Goal: Communication & Community: Share content

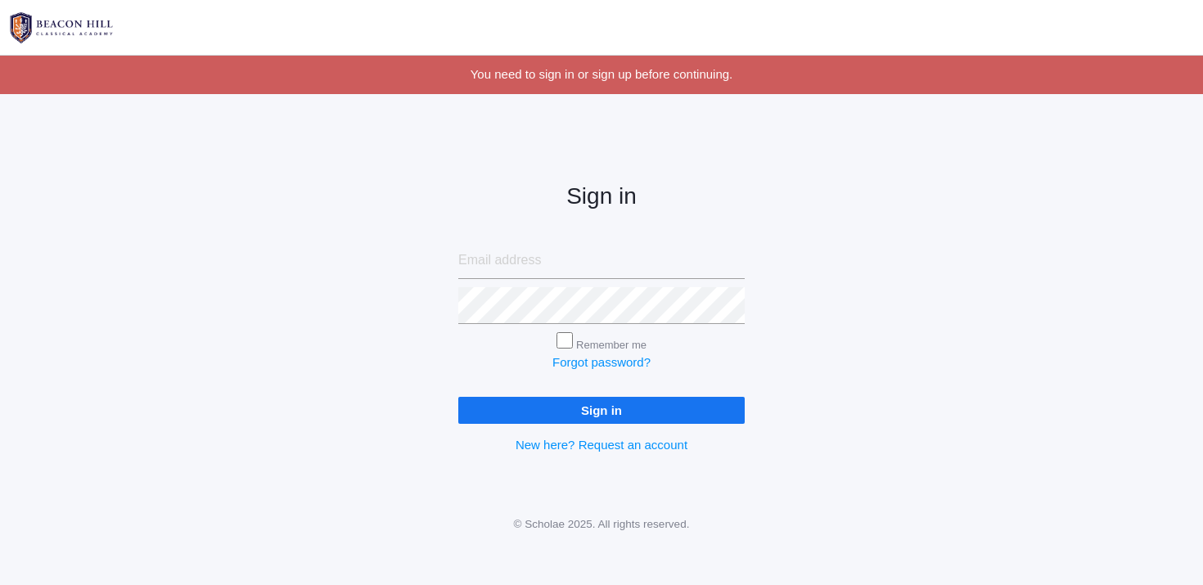
type input "[EMAIL_ADDRESS][DOMAIN_NAME]"
click at [638, 420] on input "Sign in" at bounding box center [601, 410] width 286 height 27
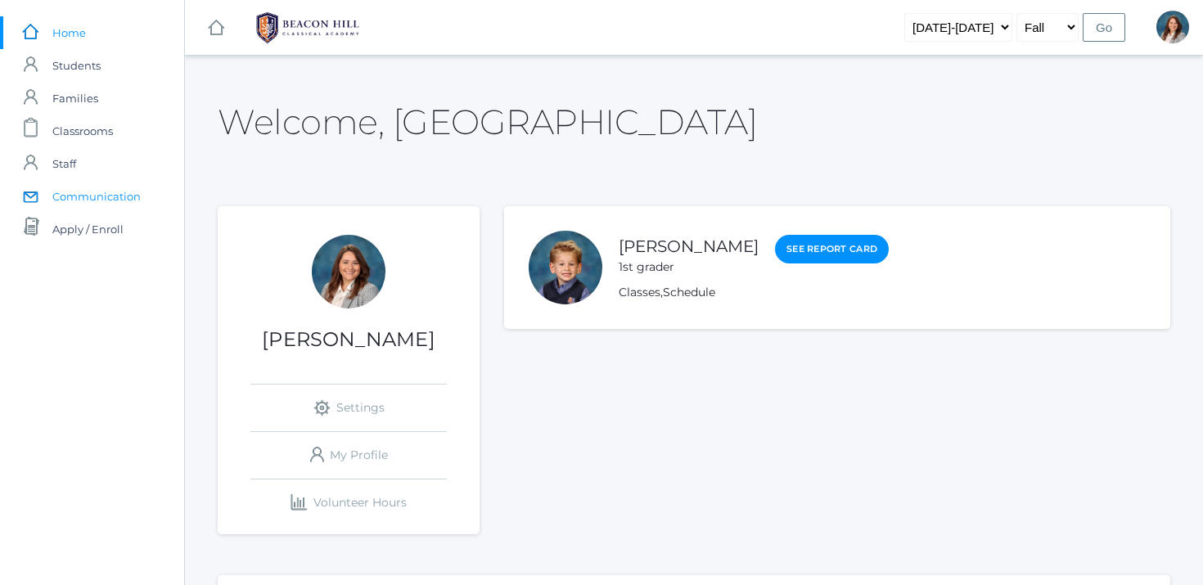
click at [102, 194] on span "Communication" at bounding box center [96, 196] width 88 height 33
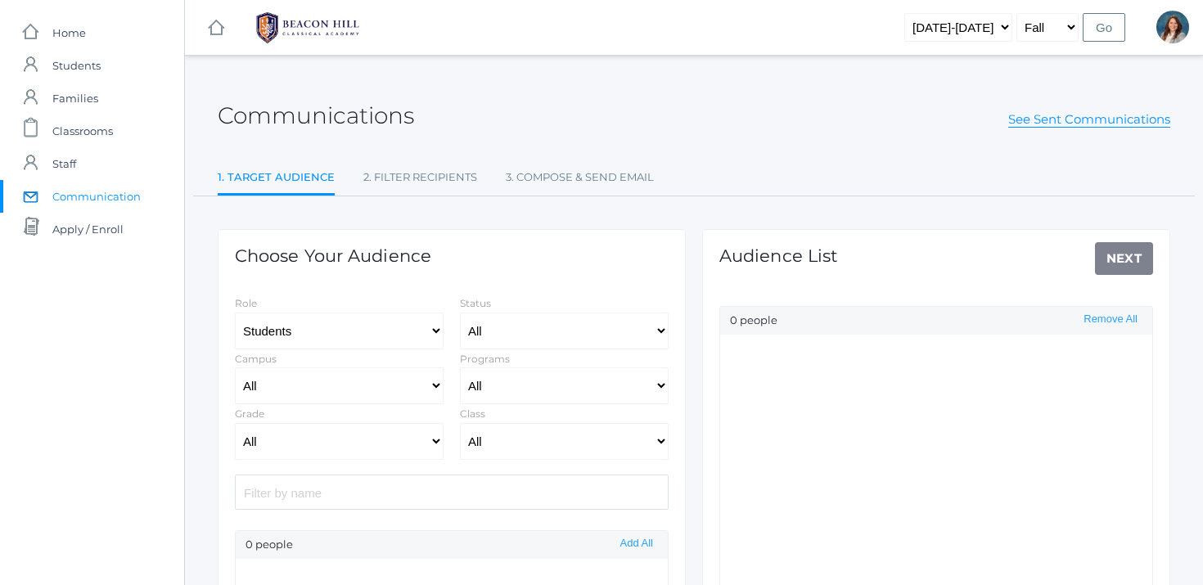
select select "Enrolled"
click at [301, 492] on input "search" at bounding box center [452, 492] width 434 height 35
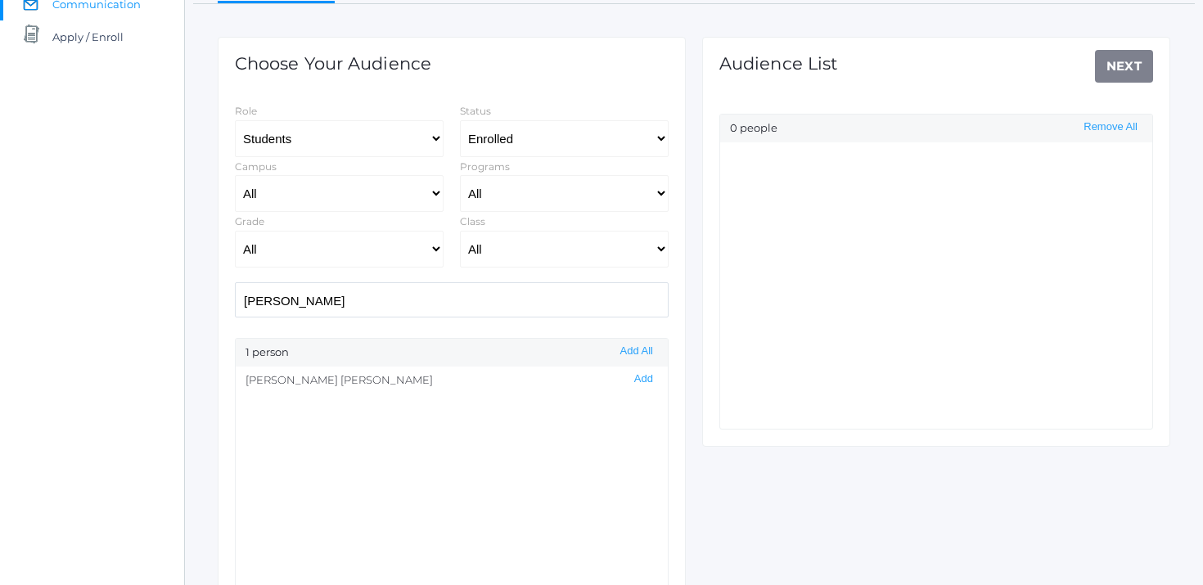
scroll to position [203, 0]
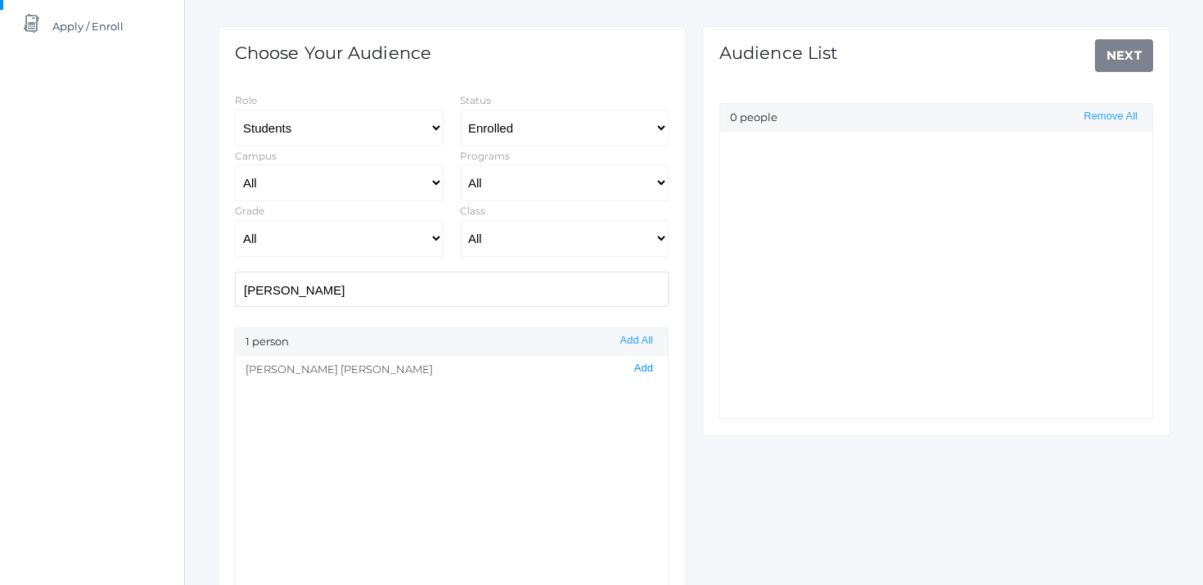
type input "[PERSON_NAME]"
click at [644, 367] on button "Add" at bounding box center [643, 369] width 29 height 14
click at [1131, 55] on link "Next" at bounding box center [1124, 55] width 59 height 33
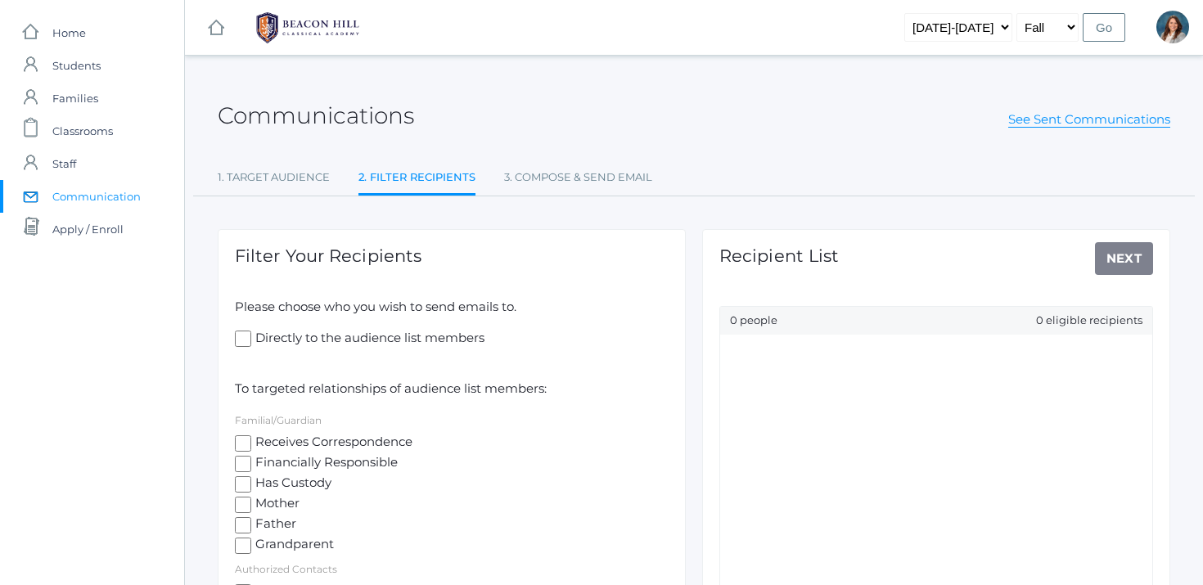
click at [239, 346] on input "Directly to the audience list members" at bounding box center [243, 339] width 16 height 16
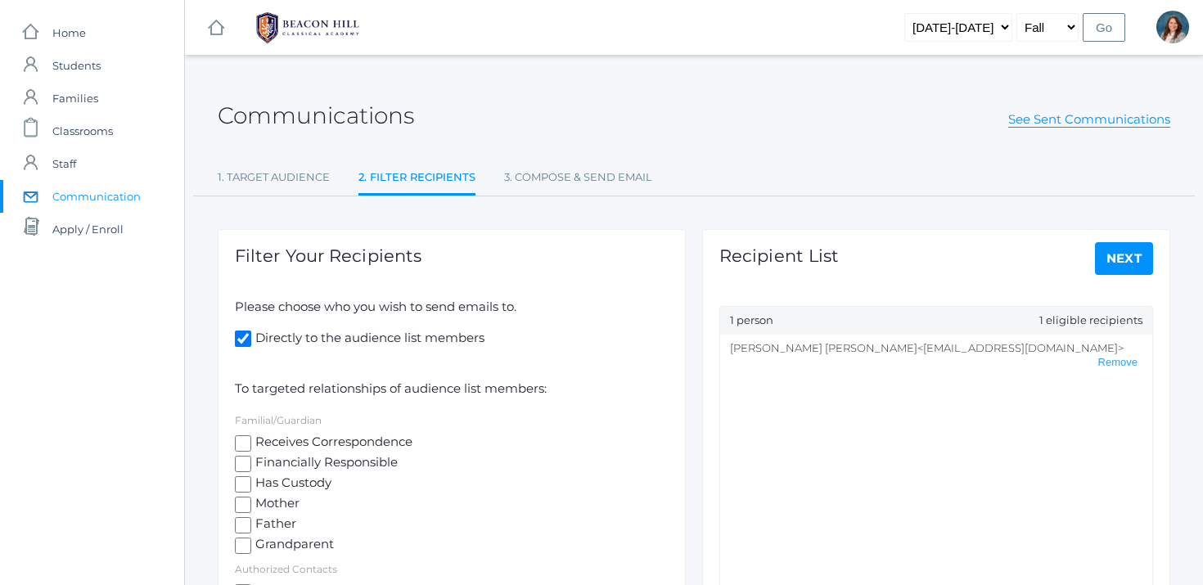
click at [239, 346] on input "Directly to the audience list members" at bounding box center [243, 339] width 16 height 16
checkbox input "false"
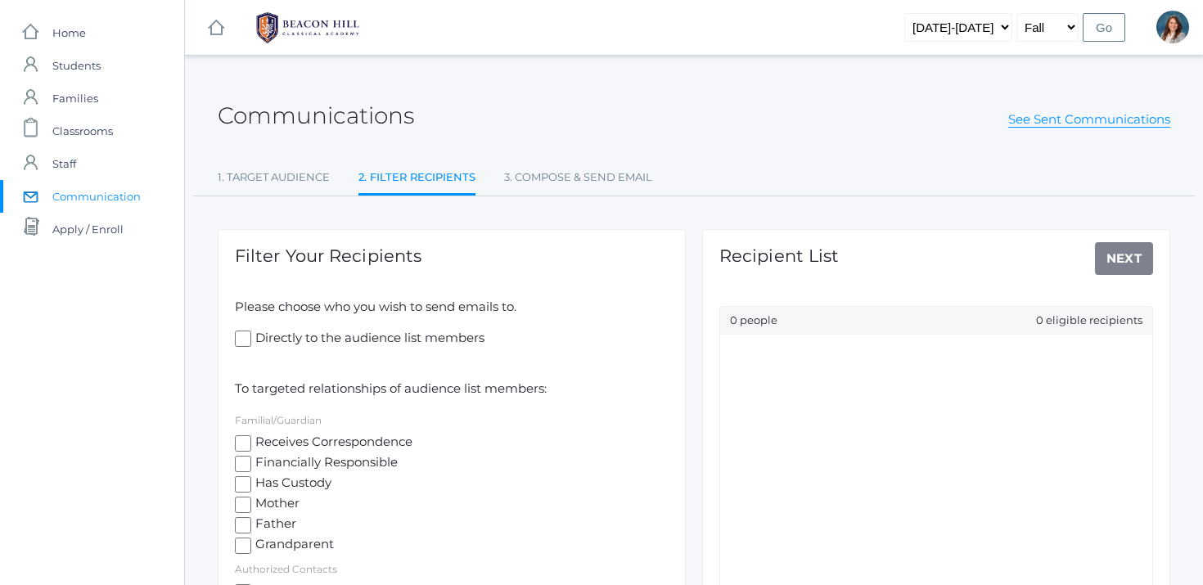
click at [240, 441] on input "Receives Correspondence" at bounding box center [243, 443] width 16 height 16
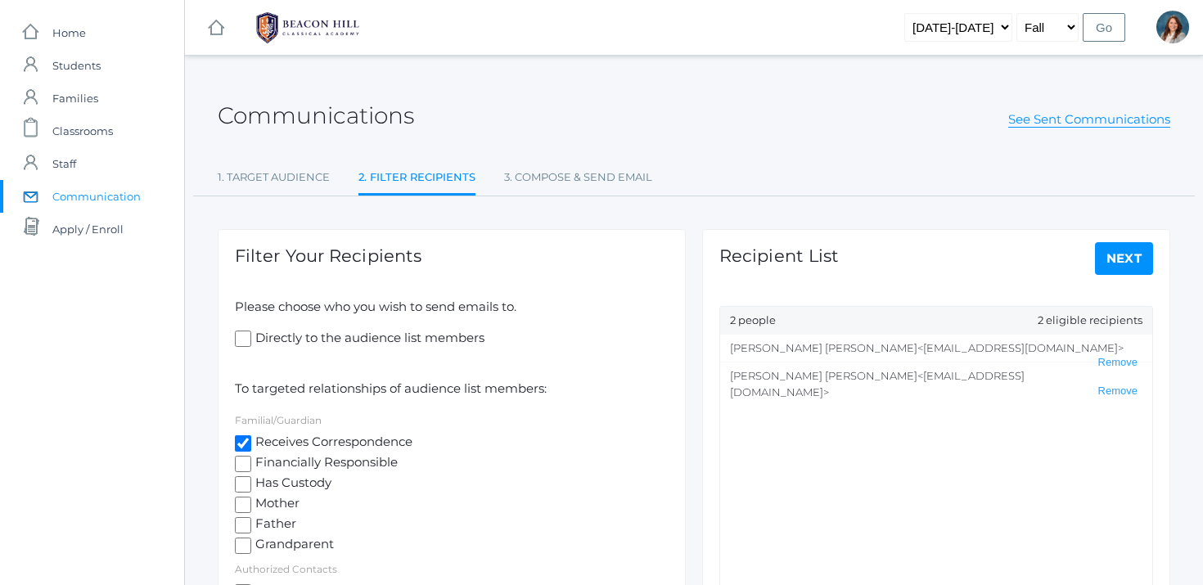
click at [240, 441] on input "Receives Correspondence" at bounding box center [243, 443] width 16 height 16
checkbox input "false"
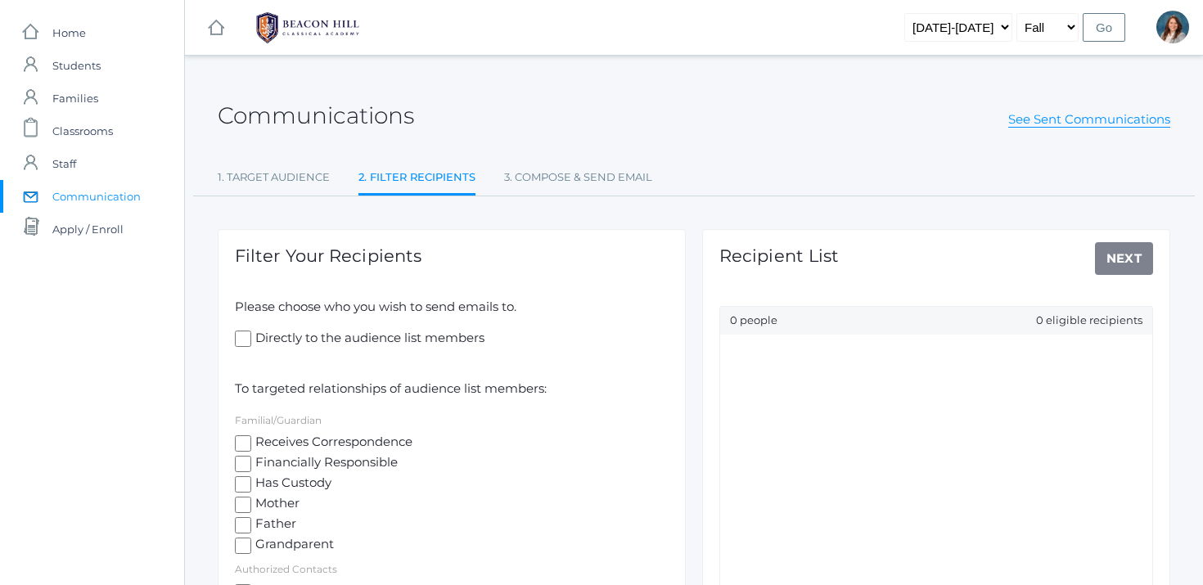
click at [244, 497] on input "Mother" at bounding box center [243, 505] width 16 height 16
checkbox input "true"
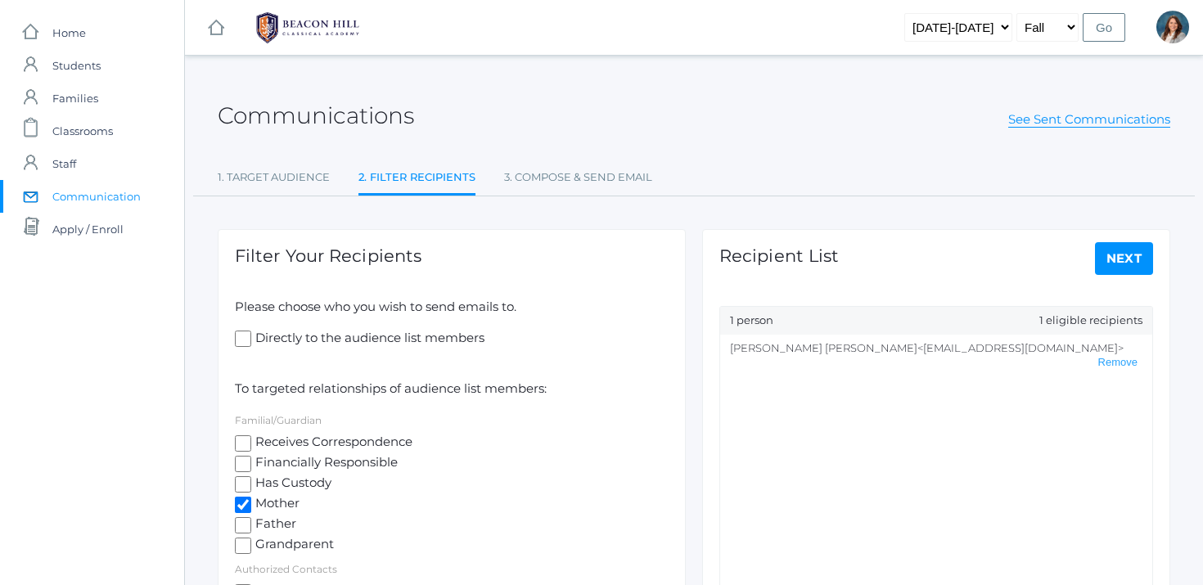
click at [1121, 254] on link "Next" at bounding box center [1124, 258] width 59 height 33
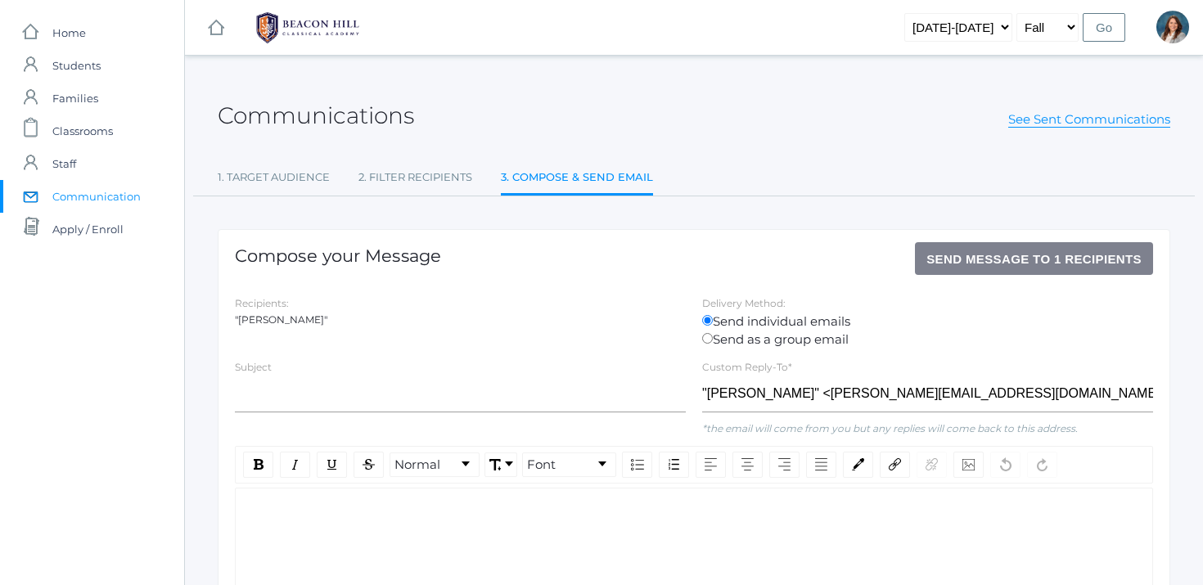
click at [291, 372] on div "Subject" at bounding box center [460, 389] width 467 height 62
click at [295, 397] on input "text" at bounding box center [460, 394] width 451 height 37
type input "Meeting for Matthew"
click at [343, 520] on div "rdw-editor" at bounding box center [694, 514] width 891 height 19
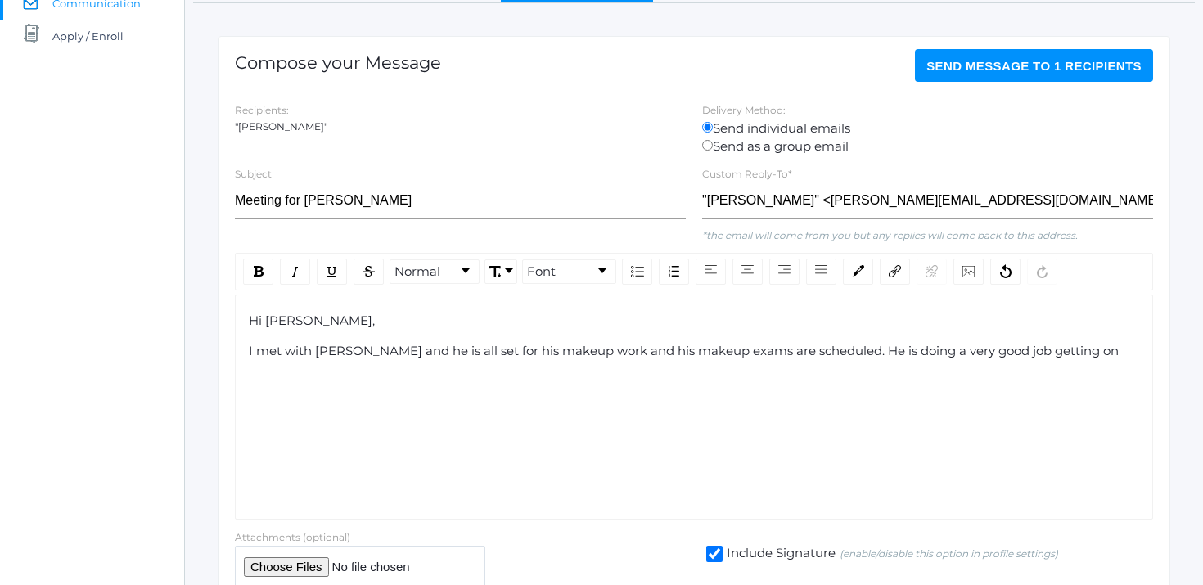
scroll to position [195, 0]
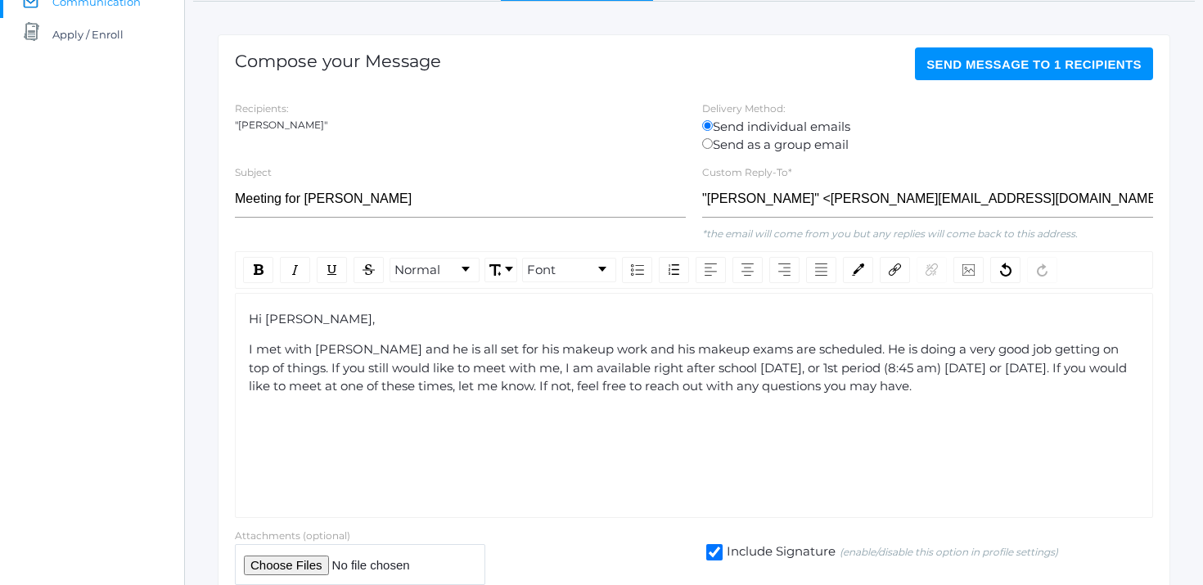
click at [370, 350] on span "I met with Matthew and he is all set for his makeup work and his makeup exams a…" at bounding box center [689, 367] width 881 height 52
click at [1061, 385] on div "I met with Matthew yesterday at lunch and he is all set for his makeup work and…" at bounding box center [694, 368] width 891 height 56
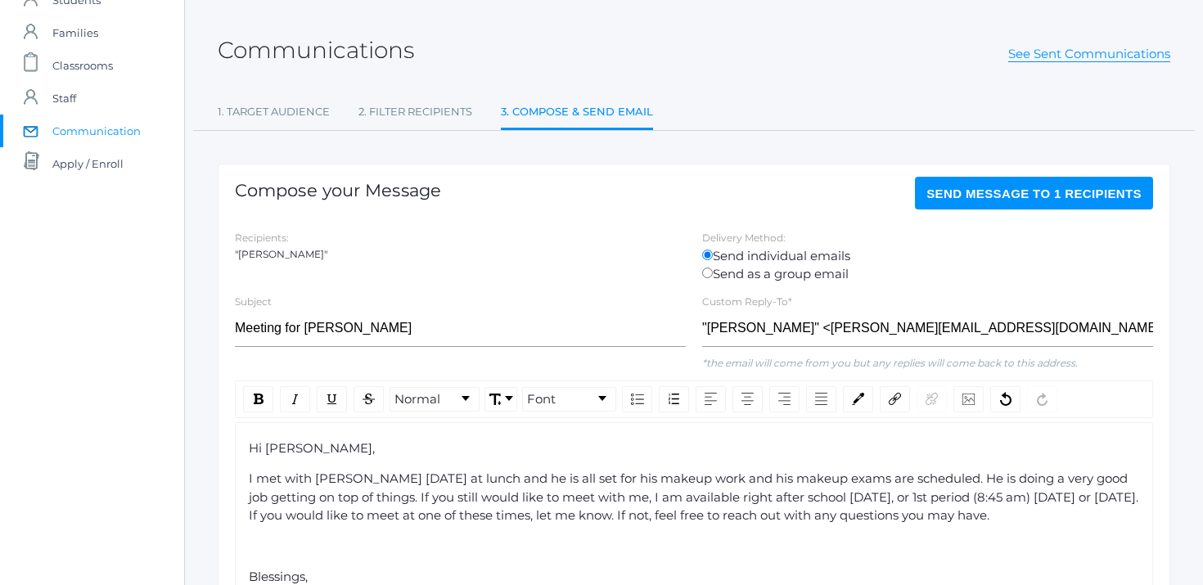
scroll to position [0, 0]
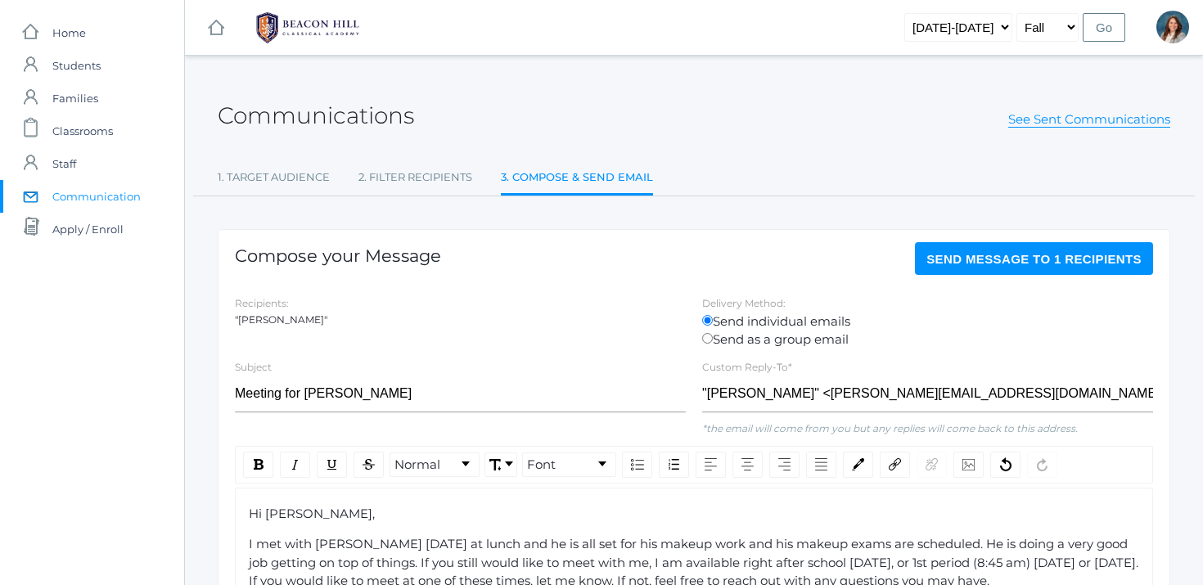
click at [1055, 259] on span "Send Message to 1 recipients" at bounding box center [1033, 259] width 215 height 14
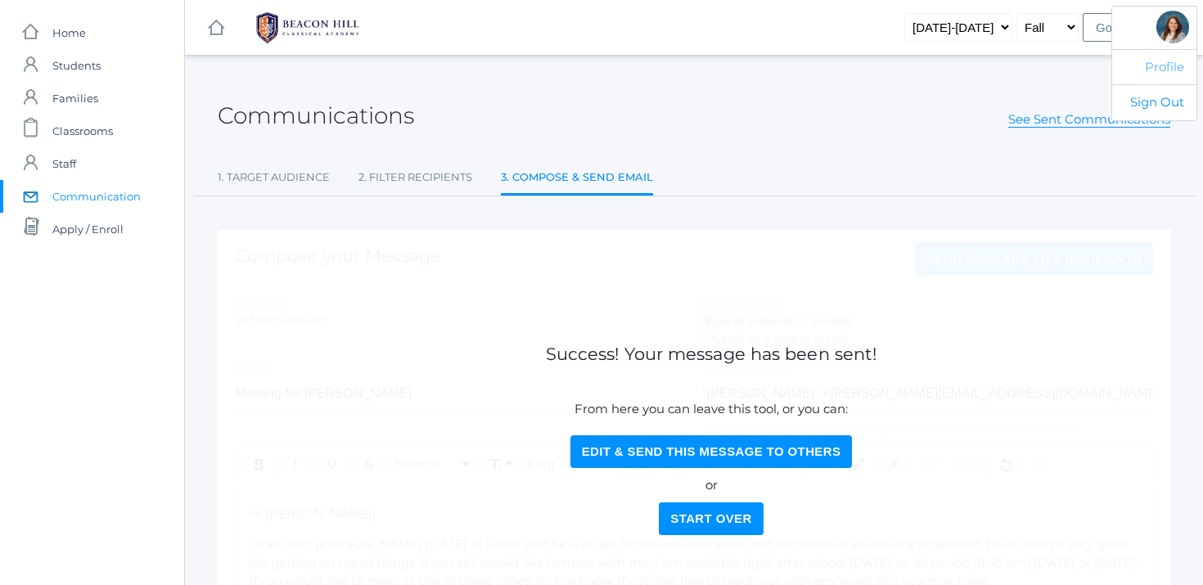
click at [1170, 65] on link "Profile" at bounding box center [1154, 67] width 84 height 36
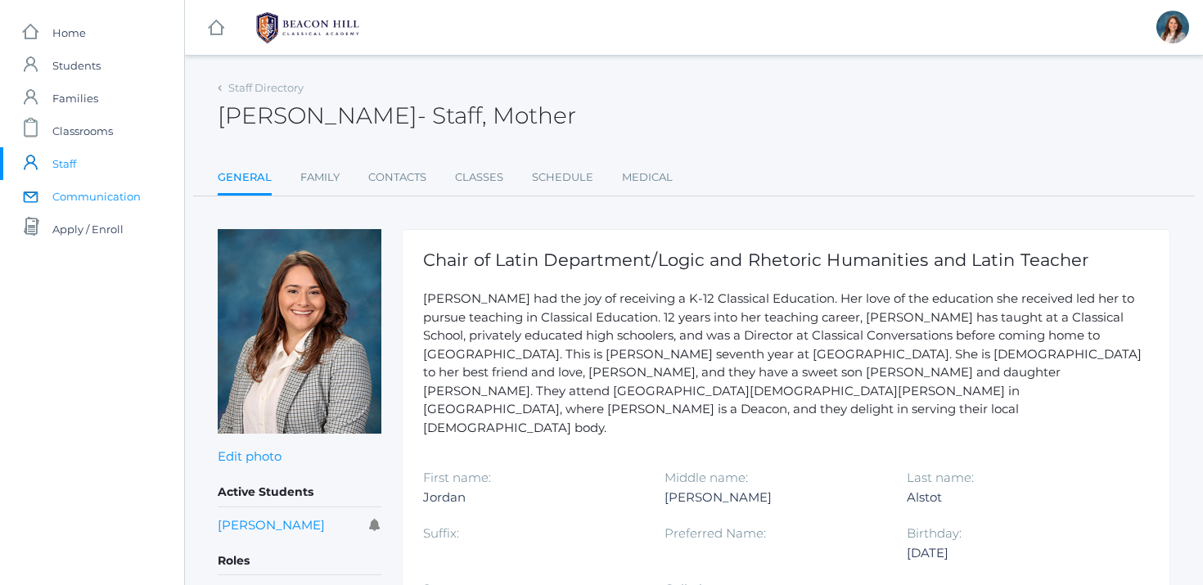
click at [106, 196] on span "Communication" at bounding box center [96, 196] width 88 height 33
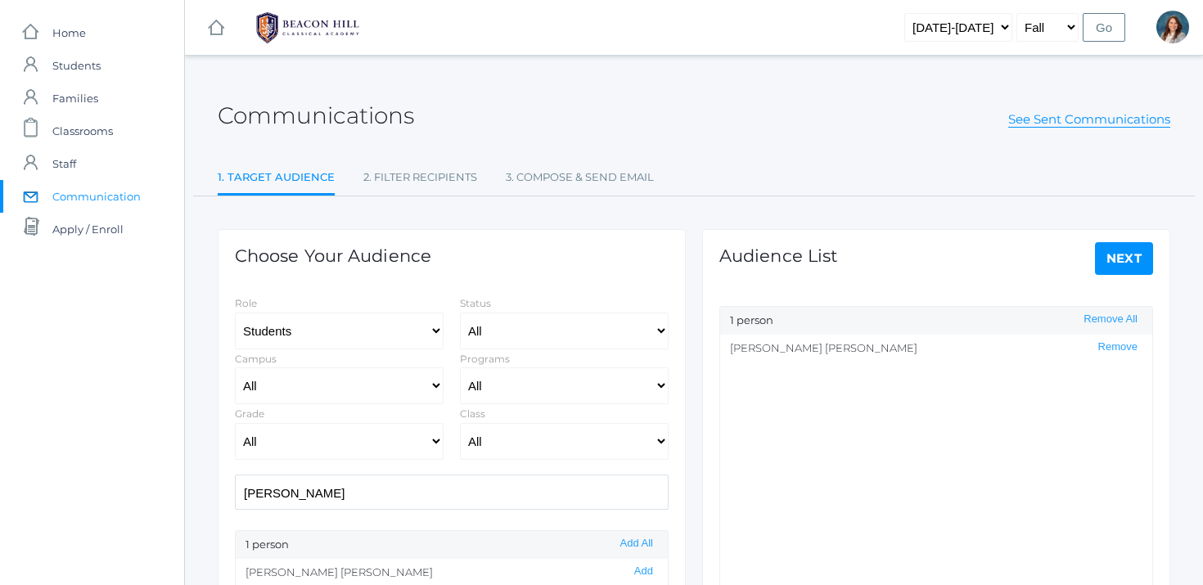
select select "Enrolled"
click at [1136, 116] on link "See Sent Communications" at bounding box center [1089, 119] width 162 height 16
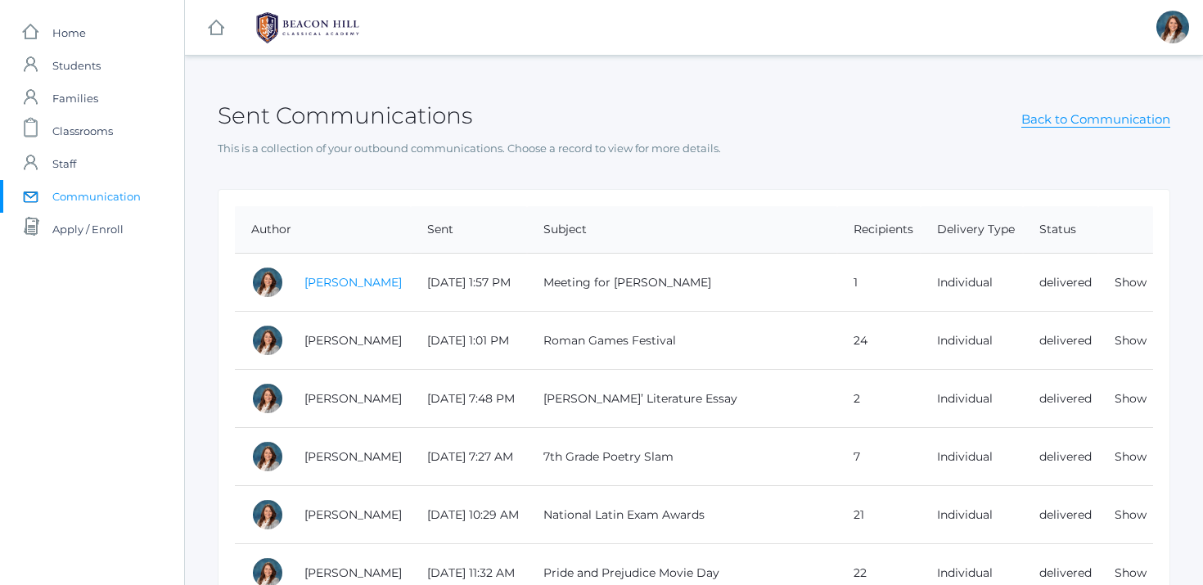
click at [327, 280] on link "Jordan Alstot" at bounding box center [352, 282] width 97 height 15
click at [588, 291] on td "Meeting for Matthew" at bounding box center [682, 283] width 310 height 58
click at [1117, 284] on link "Show" at bounding box center [1131, 282] width 32 height 15
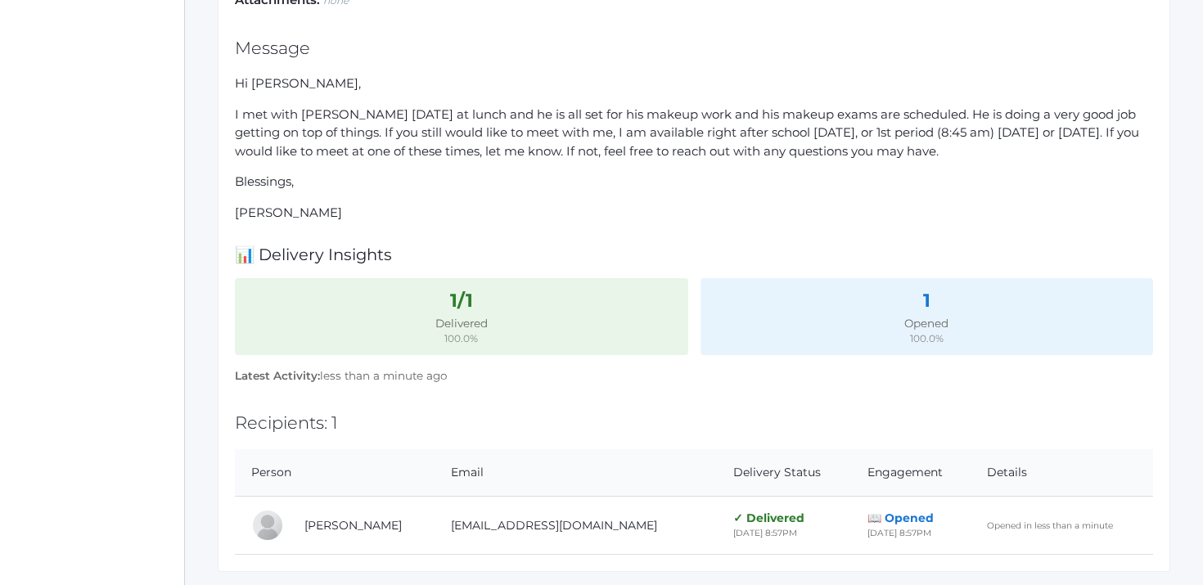
scroll to position [333, 0]
